Goal: Task Accomplishment & Management: Manage account settings

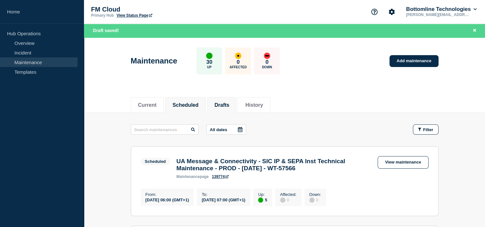
click at [218, 104] on li "Drafts" at bounding box center [221, 105] width 29 height 16
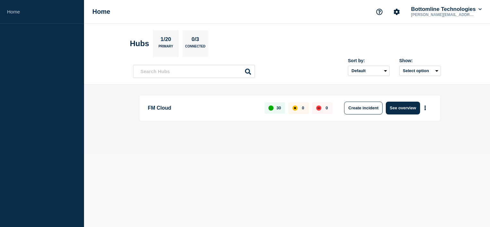
click at [399, 116] on div "FM Cloud 30 0 0 Create incident See overview" at bounding box center [290, 108] width 302 height 26
click at [397, 110] on button "See overview" at bounding box center [403, 108] width 34 height 13
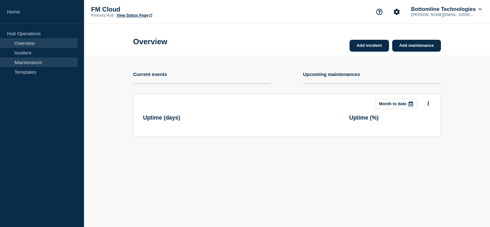
click at [24, 65] on link "Maintenance" at bounding box center [39, 62] width 78 height 10
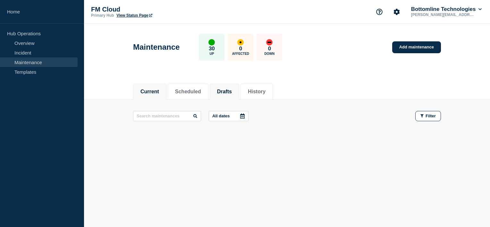
click at [239, 91] on li "Drafts" at bounding box center [224, 92] width 29 height 16
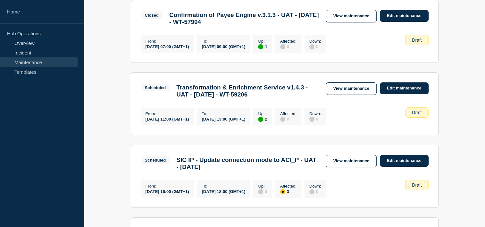
scroll to position [150, 0]
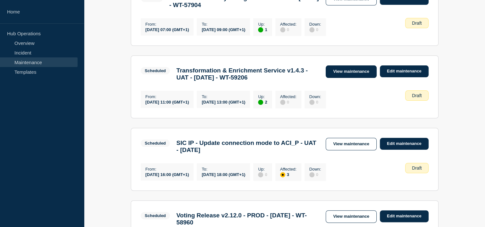
click at [362, 75] on link "View maintenance" at bounding box center [351, 71] width 51 height 13
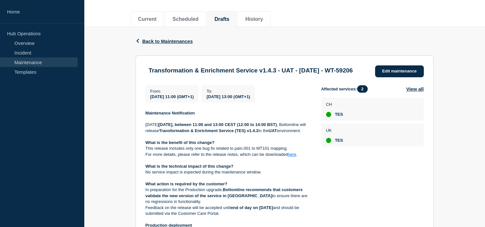
scroll to position [74, 0]
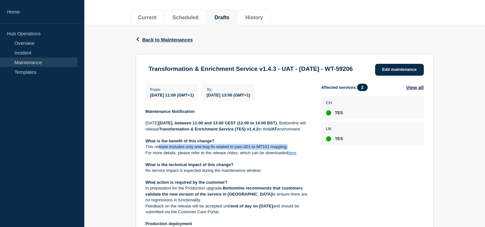
drag, startPoint x: 159, startPoint y: 162, endPoint x: 289, endPoint y: 160, distance: 130.8
click at [289, 150] on p "This release includes only one bug fix related to pain.001 to MT101 mapping." at bounding box center [228, 147] width 165 height 6
click at [215, 72] on h3 "Transformation & Enrichment Service v1.4.3 - UAT - 18/SEP/2025 - WT-59206" at bounding box center [251, 68] width 204 height 7
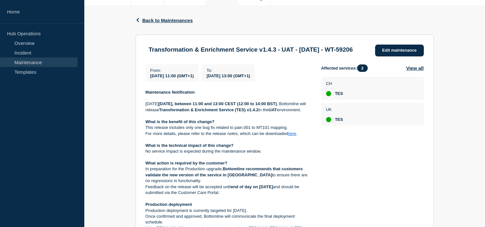
scroll to position [94, 0]
click at [394, 49] on link "Edit maintenance" at bounding box center [399, 50] width 49 height 12
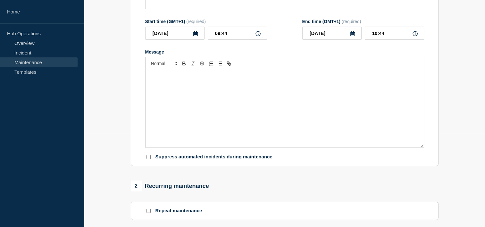
type input "Transformation & Enrichment Service v1.4.3 - UAT - 18/SEP/2025 - WT-59206"
type input "2025-09-18"
type input "11:00"
type input "2025-09-18"
type input "13:00"
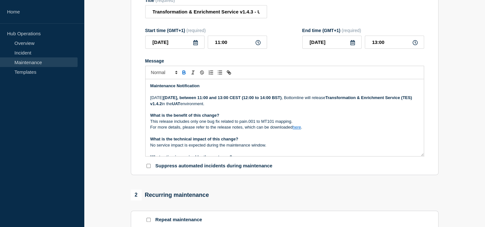
click at [237, 124] on p "This release includes only one bug fix related to pain.001 to MT101 mapping." at bounding box center [284, 122] width 269 height 6
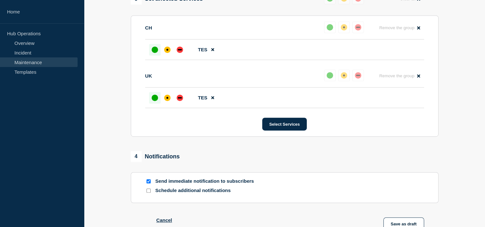
scroll to position [395, 0]
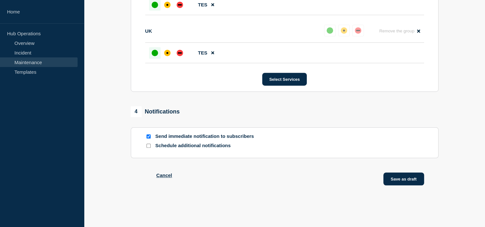
click at [401, 181] on button "Save as draft" at bounding box center [403, 178] width 41 height 13
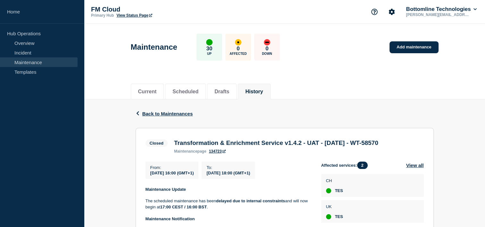
click at [449, 72] on header "Maintenance 30 Up 0 Affected 0 Down Add maintenance" at bounding box center [284, 51] width 401 height 54
